Goal: Find specific page/section: Find specific page/section

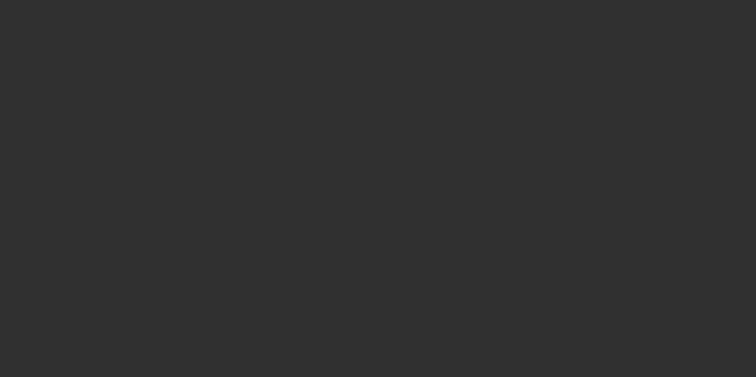
select select "10"
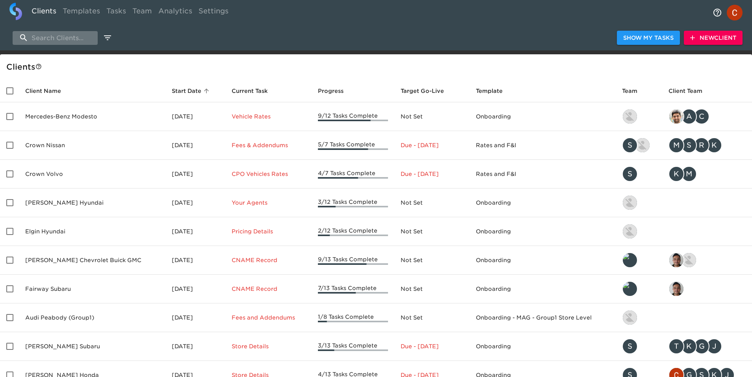
click at [46, 38] on input "search" at bounding box center [55, 38] width 85 height 14
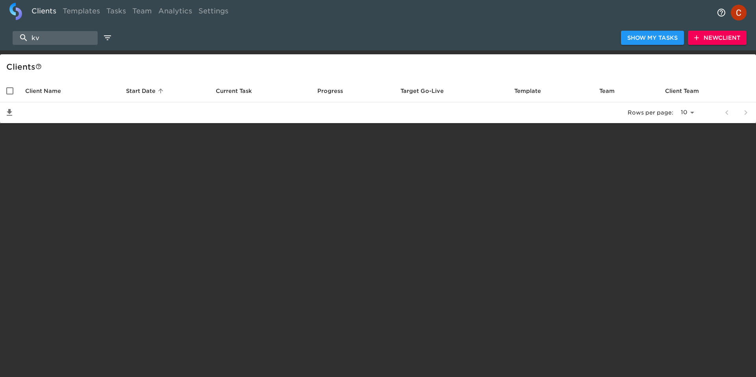
type input "k"
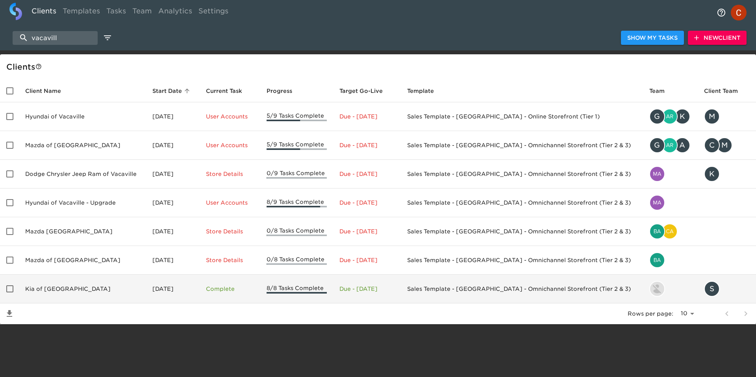
type input "vacavill"
click at [141, 295] on td "Kia of [GEOGRAPHIC_DATA]" at bounding box center [82, 289] width 127 height 29
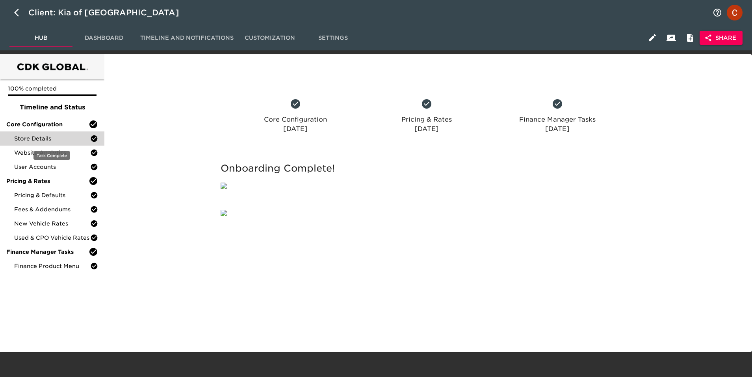
click at [40, 140] on span "Store Details" at bounding box center [52, 139] width 76 height 8
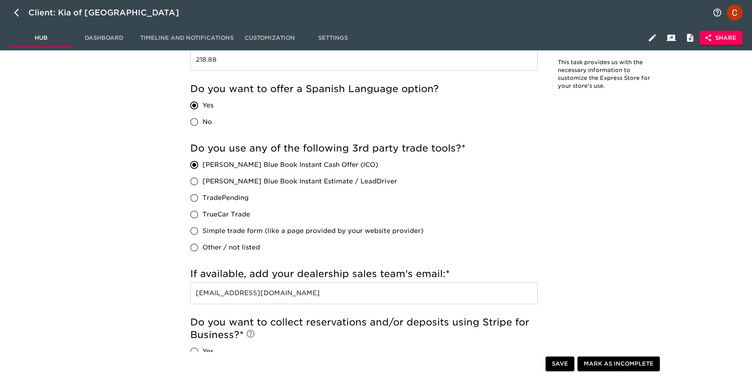
scroll to position [1441, 0]
